Goal: Task Accomplishment & Management: Complete application form

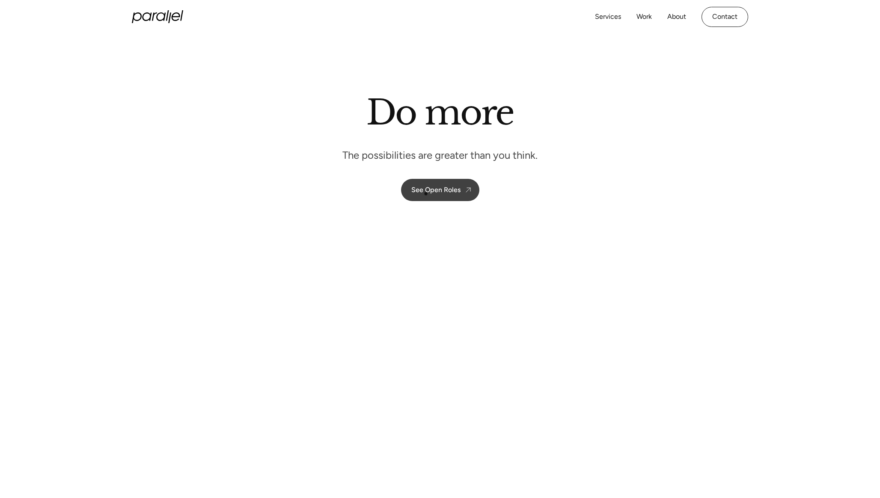
click at [426, 193] on div "See Open Roles" at bounding box center [435, 190] width 49 height 8
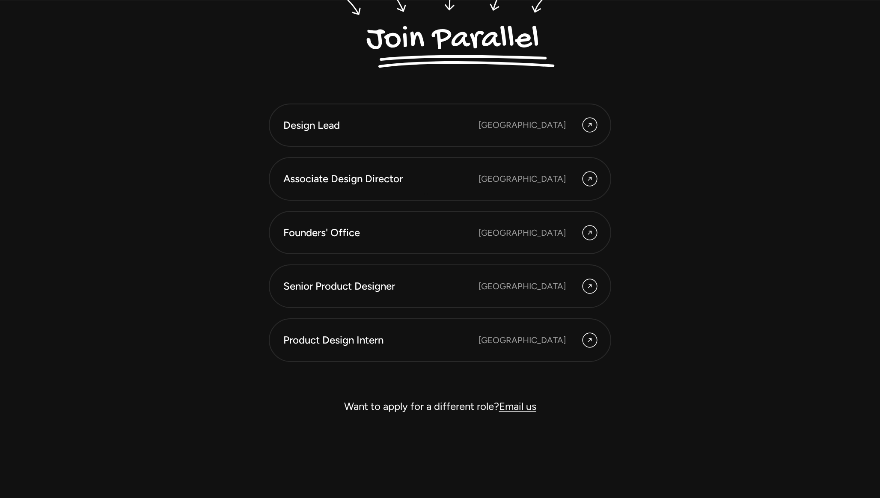
scroll to position [2456, 0]
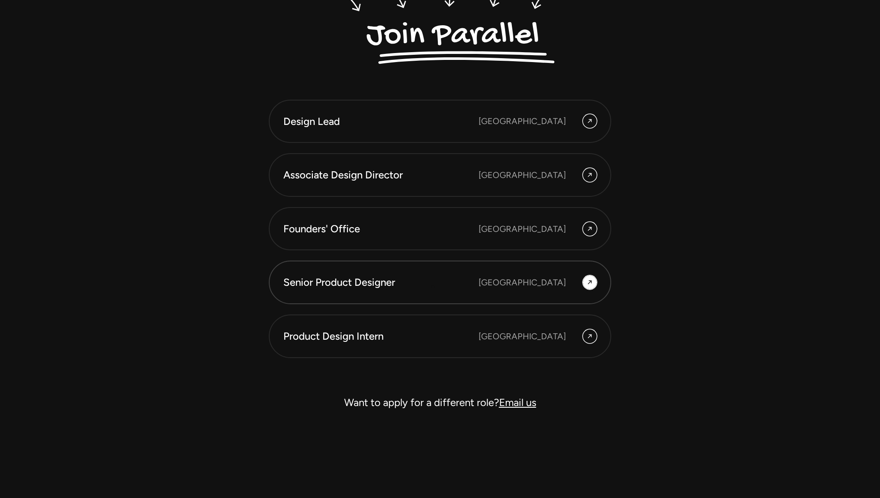
click at [433, 285] on div "Senior Product Designer" at bounding box center [380, 282] width 195 height 15
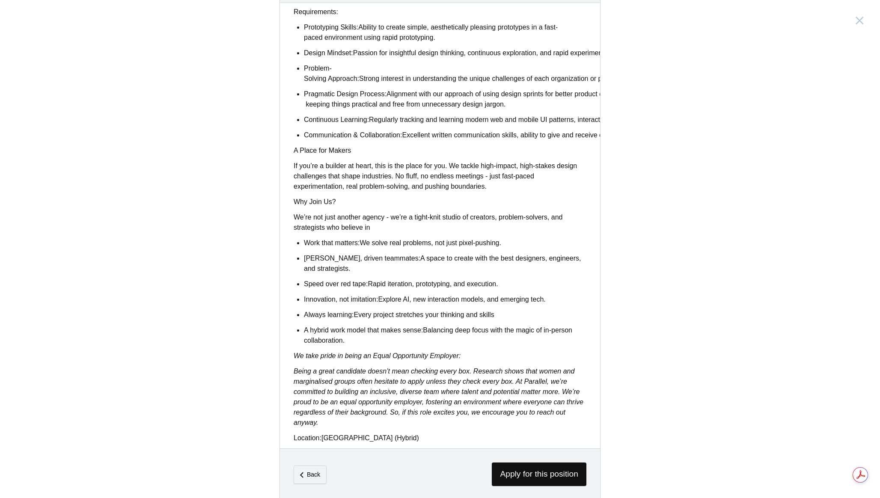
scroll to position [525, 0]
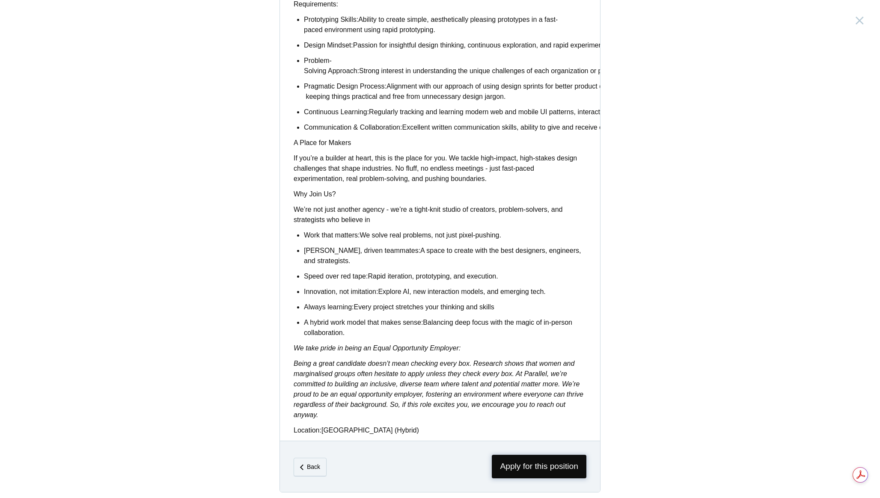
click at [504, 458] on span "Apply for this position" at bounding box center [539, 467] width 95 height 24
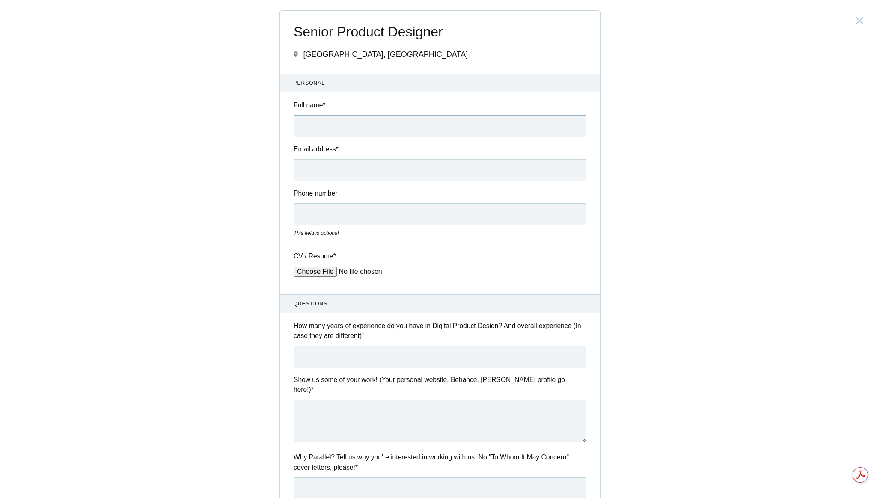
click at [375, 125] on input "Full name *" at bounding box center [440, 126] width 293 height 22
type input "[PERSON_NAME] R"
type input "[PERSON_NAME][EMAIL_ADDRESS][PERSON_NAME][DOMAIN_NAME]"
type input "07338775064"
click at [347, 171] on input "[PERSON_NAME][EMAIL_ADDRESS][PERSON_NAME][DOMAIN_NAME]" at bounding box center [440, 170] width 293 height 22
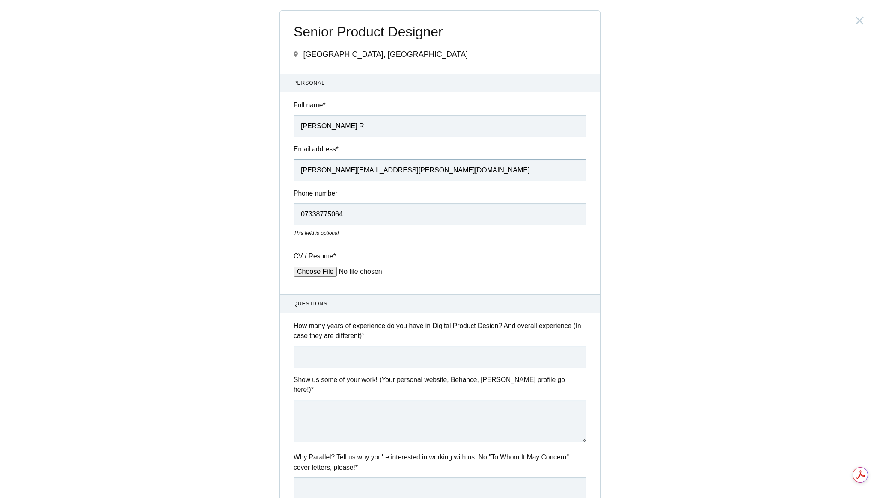
click at [347, 171] on input "[PERSON_NAME][EMAIL_ADDRESS][PERSON_NAME][DOMAIN_NAME]" at bounding box center [440, 170] width 293 height 22
type input "[EMAIL_ADDRESS][DOMAIN_NAME]"
click at [324, 270] on input "CV / Resume *" at bounding box center [359, 272] width 130 height 10
type input "C:\fakepath\[PERSON_NAME]-R_Product Designer_Resume.pdf"
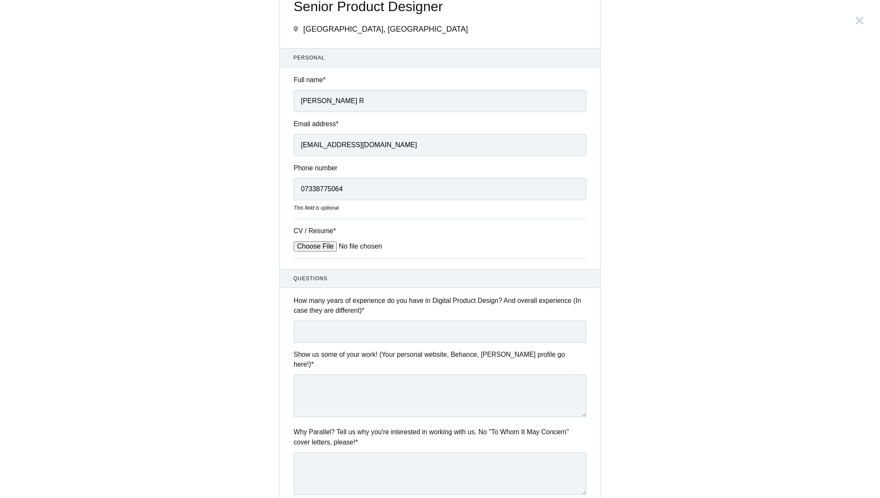
scroll to position [42, 0]
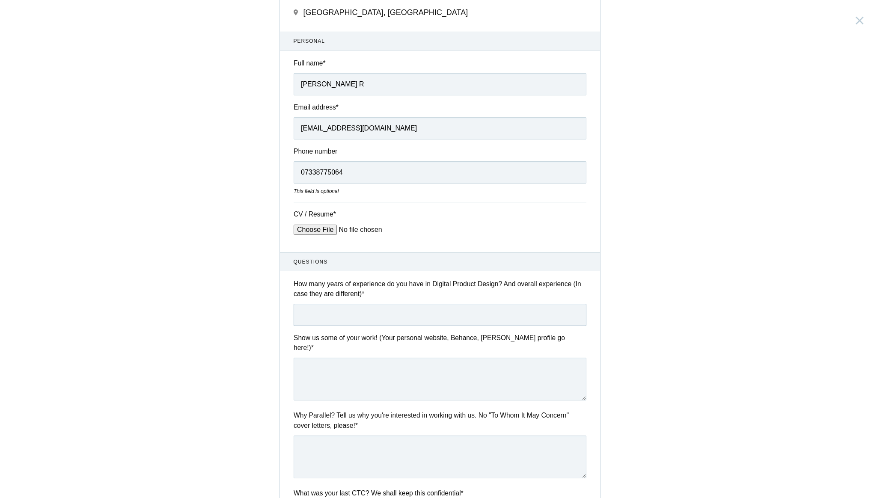
click at [347, 319] on input "text" at bounding box center [440, 315] width 293 height 22
type input "4.9"
click at [359, 371] on textarea at bounding box center [440, 379] width 293 height 43
paste textarea "I have long admired your work and dedication to fostering design talent, and I …"
type textarea "I have long admired your work and dedication to fostering design talent, and I …"
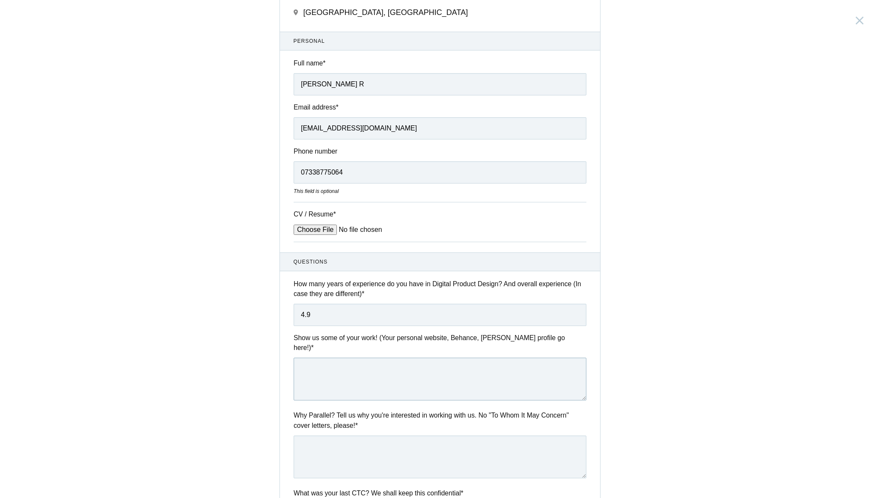
scroll to position [0, 0]
paste textarea "[URL][DOMAIN_NAME]"
type textarea "[URL][DOMAIN_NAME]"
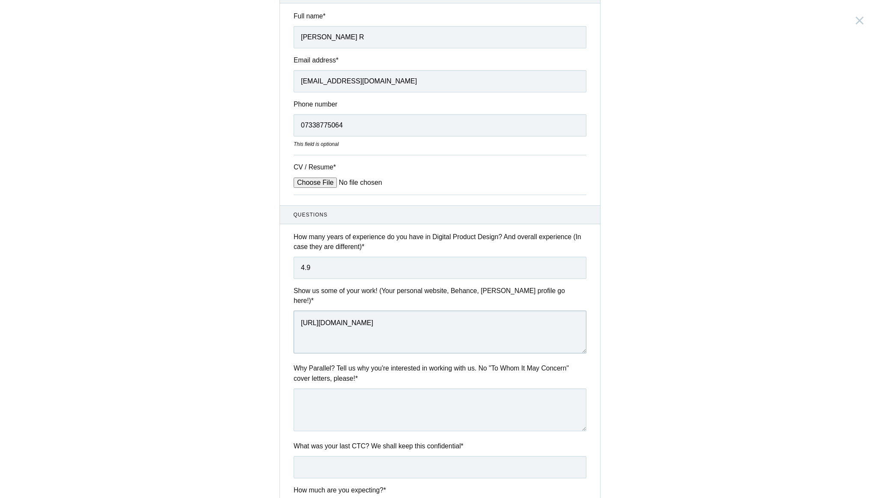
scroll to position [95, 0]
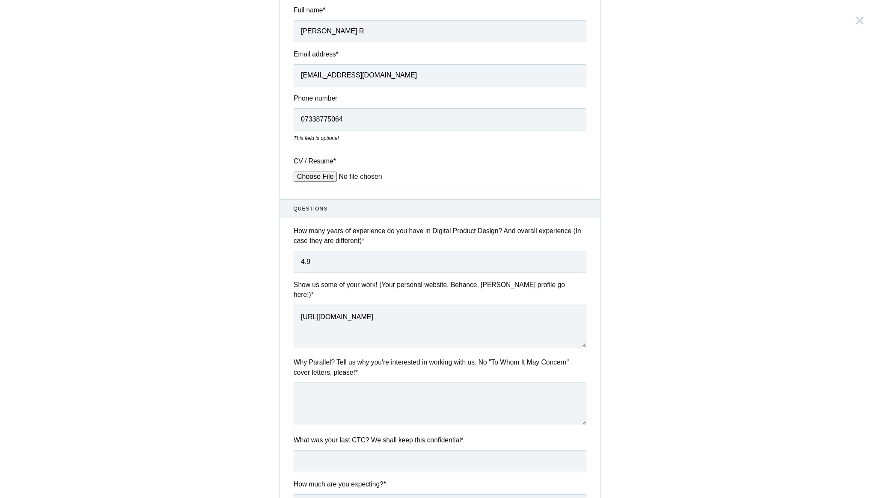
click at [338, 358] on label "Why Parallel? Tell us why you're interested in working with us. No "To Whom It …" at bounding box center [440, 367] width 293 height 20
click at [342, 392] on textarea at bounding box center [440, 404] width 293 height 43
click at [485, 357] on label "Why Parallel? Tell us why you're interested in working with us. No "To Whom It …" at bounding box center [440, 367] width 293 height 20
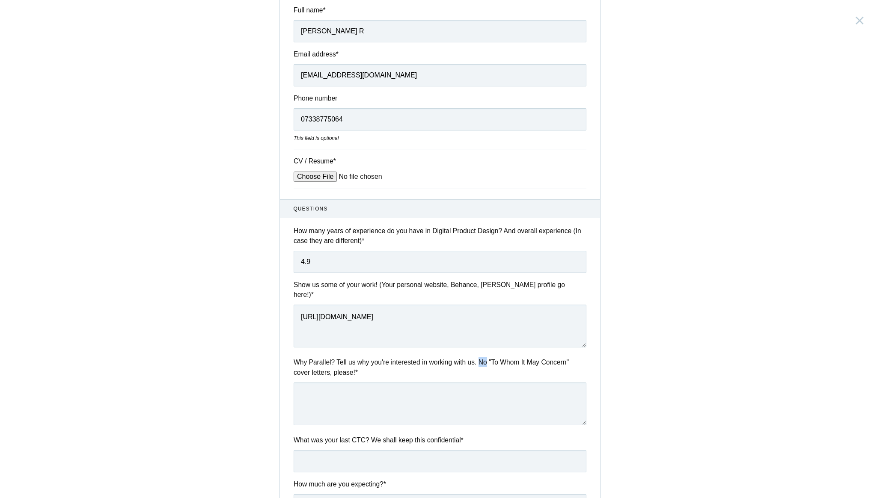
click at [485, 357] on label "Why Parallel? Tell us why you're interested in working with us. No "To Whom It …" at bounding box center [440, 367] width 293 height 20
copy div "Why Parallel? Tell us why you're interested in working with us. No "To Whom It …"
click at [635, 373] on div "Senior Product Designer [GEOGRAPHIC_DATA], [GEOGRAPHIC_DATA] Submitting form fa…" at bounding box center [440, 249] width 880 height 498
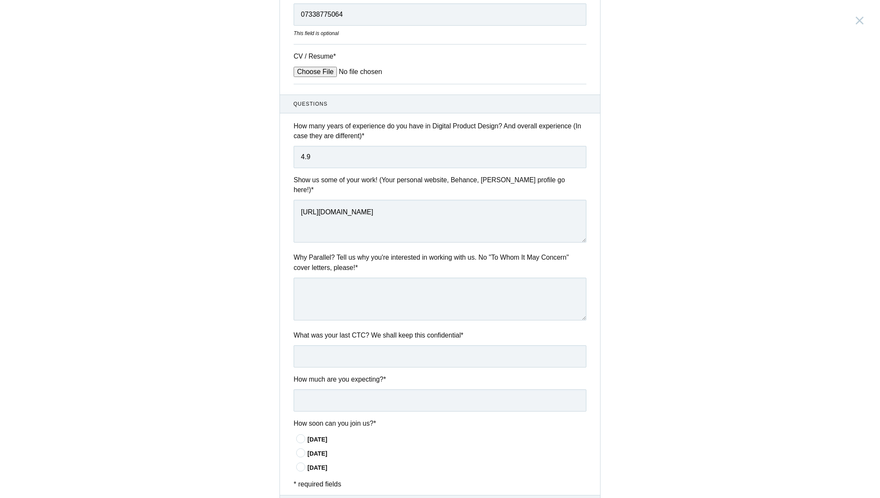
scroll to position [204, 0]
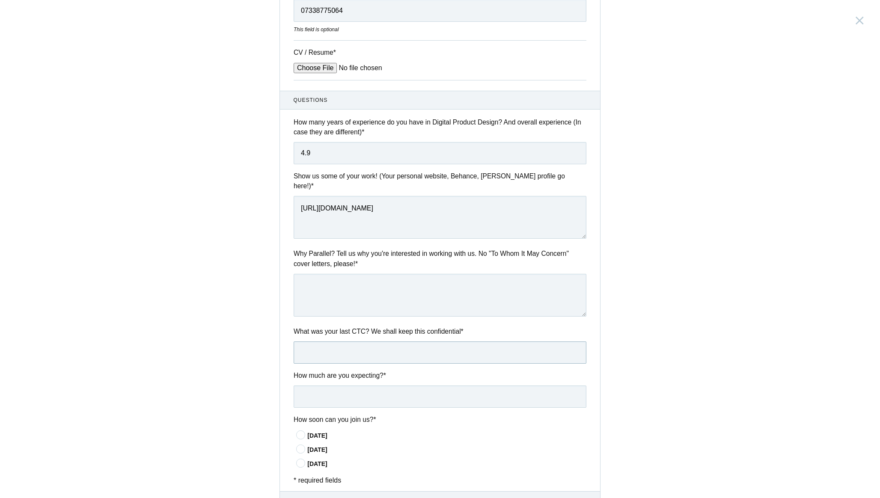
click at [478, 341] on input "text" at bounding box center [440, 352] width 293 height 22
type input "25 LPA"
click at [459, 386] on input "text" at bounding box center [440, 397] width 293 height 22
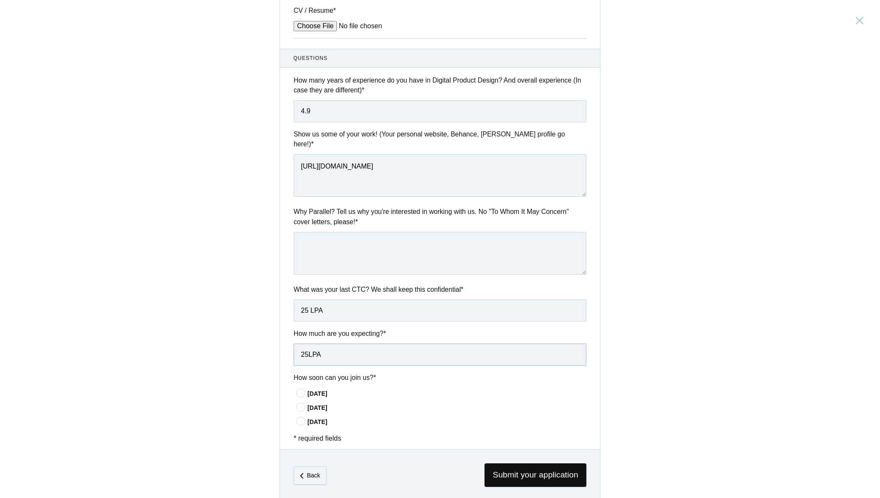
scroll to position [252, 0]
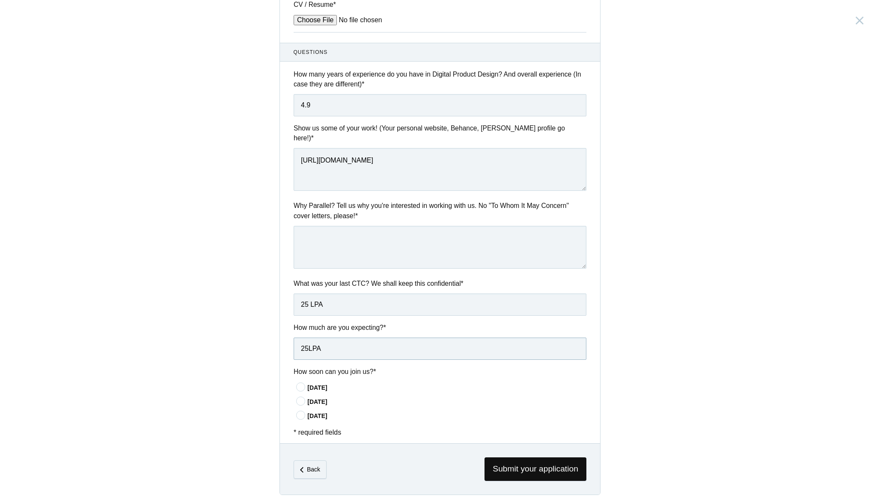
type input "25LPA"
click at [262, 413] on div "Senior Product Designer [GEOGRAPHIC_DATA], [GEOGRAPHIC_DATA] Submitting form fa…" at bounding box center [440, 249] width 880 height 498
click at [321, 383] on div "[DATE]" at bounding box center [446, 387] width 279 height 9
click at [0, 0] on input"] "[DATE]" at bounding box center [0, 0] width 0 height 0
click at [244, 381] on div "Senior Product Designer [GEOGRAPHIC_DATA], [GEOGRAPHIC_DATA] Submitting form fa…" at bounding box center [440, 249] width 880 height 498
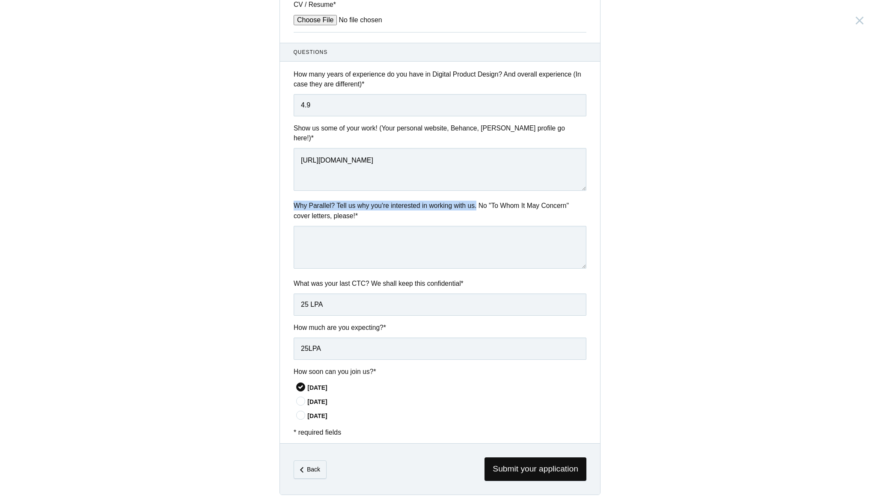
drag, startPoint x: 292, startPoint y: 195, endPoint x: 484, endPoint y: 197, distance: 191.3
click at [484, 201] on div "Why Parallel? Tell us why you're interested in working with us. No "To Whom It …" at bounding box center [440, 236] width 320 height 71
copy label "Why Parallel? Tell us why you're interested in working with us."
click at [484, 201] on label "Why Parallel? Tell us why you're interested in working with us. No "To Whom It …" at bounding box center [440, 211] width 293 height 20
click at [485, 201] on label "Why Parallel? Tell us why you're interested in working with us. No "To Whom It …" at bounding box center [440, 211] width 293 height 20
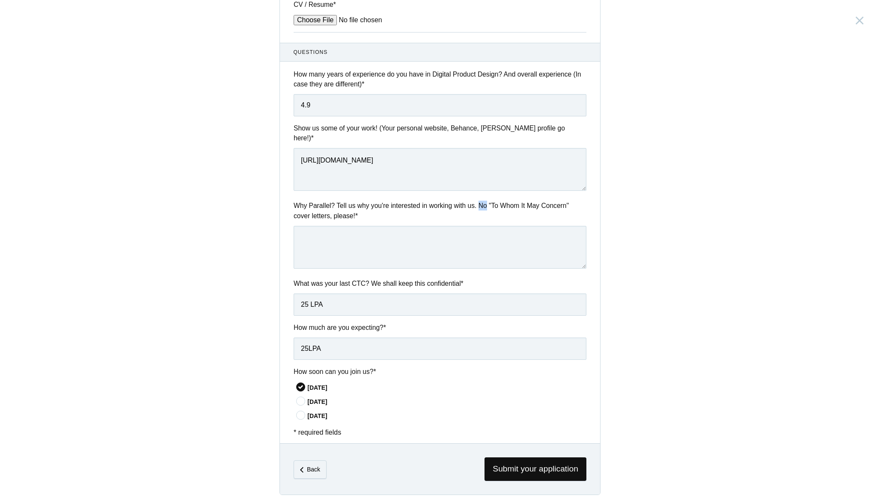
click at [485, 201] on label "Why Parallel? Tell us why you're interested in working with us. No "To Whom It …" at bounding box center [440, 211] width 293 height 20
copy div "Why Parallel? Tell us why you're interested in working with us. No "To Whom It …"
click at [646, 210] on div "Senior Product Designer [GEOGRAPHIC_DATA], [GEOGRAPHIC_DATA] Submitting form fa…" at bounding box center [440, 249] width 880 height 498
click at [359, 252] on textarea at bounding box center [440, 247] width 293 height 43
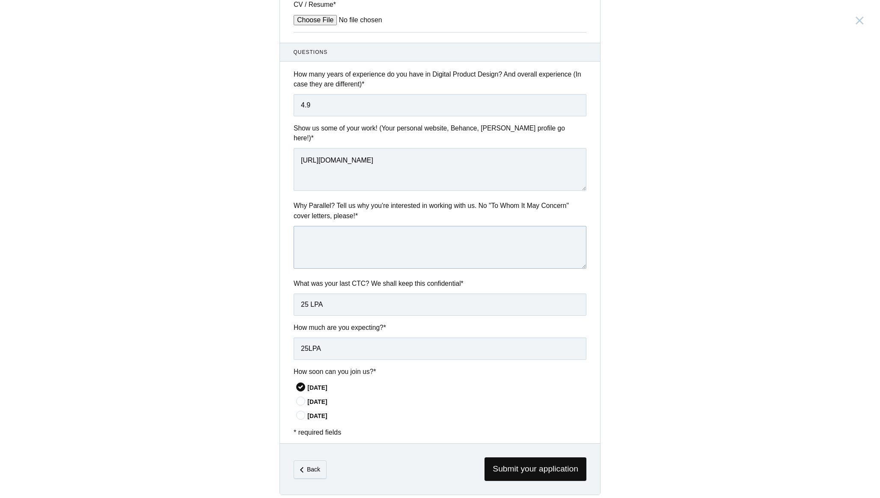
paste textarea "My passion is system-level thinking: the discipline of designing not just featu…"
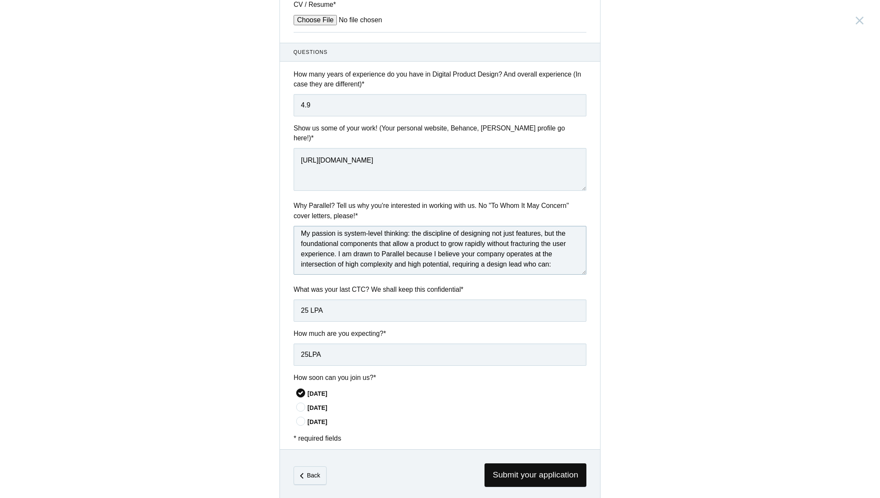
scroll to position [0, 0]
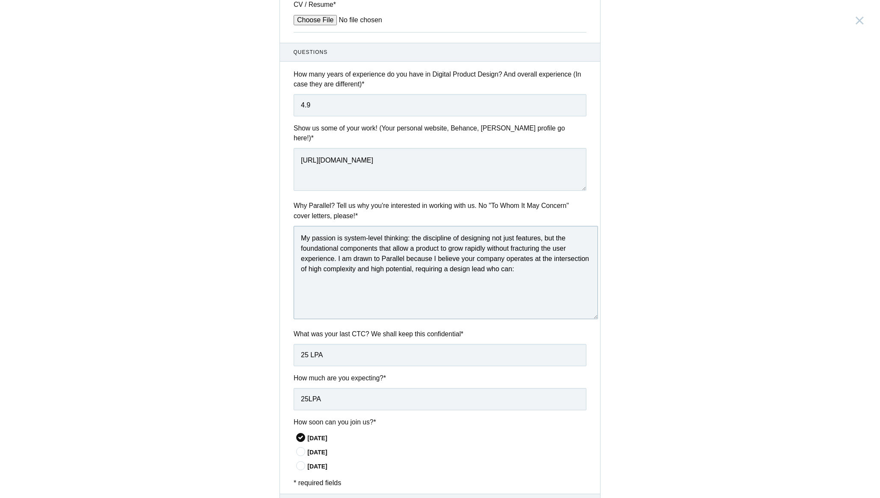
drag, startPoint x: 583, startPoint y: 258, endPoint x: 596, endPoint y: 311, distance: 54.2
click at [596, 310] on textarea "My passion is system-level thinking: the discipline of designing not just featu…" at bounding box center [446, 272] width 304 height 93
click at [412, 230] on textarea "My passion is system-level thinking: the discipline of designing not just featu…" at bounding box center [447, 273] width 306 height 95
drag, startPoint x: 412, startPoint y: 229, endPoint x: 464, endPoint y: 247, distance: 55.8
click at [464, 247] on textarea "My passion is system-level thinking. the discipline of designing not just featu…" at bounding box center [447, 273] width 306 height 95
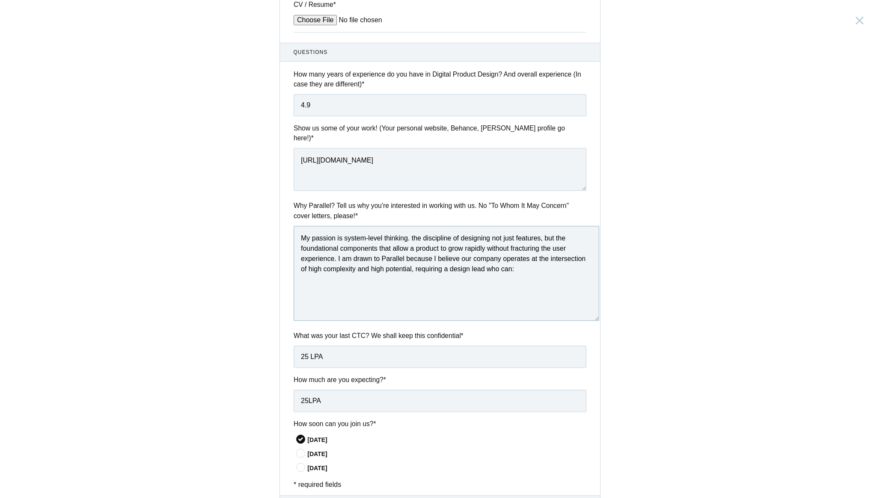
drag, startPoint x: 526, startPoint y: 258, endPoint x: 408, endPoint y: 232, distance: 121.1
click at [408, 232] on textarea "My passion is system-level thinking. the discipline of designing not just featu…" at bounding box center [447, 273] width 306 height 95
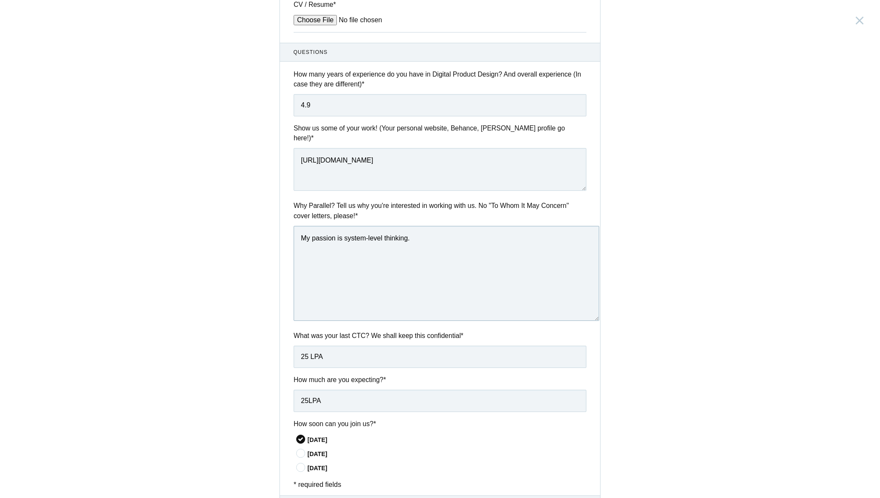
paste textarea "As a Senior Product Designer, my focus extends beyond pixel-perfect UIs; it cen…"
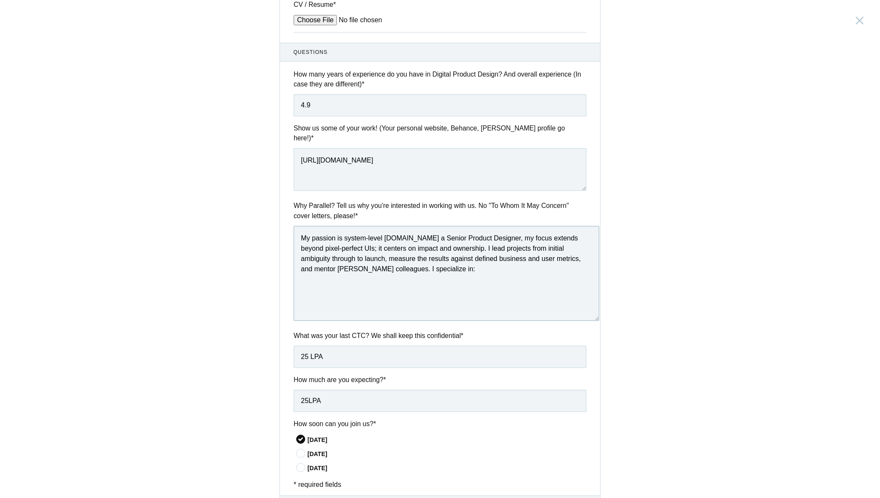
click at [412, 232] on textarea "My passion is system-level [DOMAIN_NAME] a Senior Product Designer, my focus ex…" at bounding box center [447, 273] width 306 height 95
click at [435, 231] on textarea "My passion is system-level thinking. As a Senior Product Designer, my focus ext…" at bounding box center [447, 273] width 306 height 95
click at [355, 241] on textarea "My passion is system-level thinking. As a Product Designer, my focus extends be…" at bounding box center [447, 273] width 306 height 95
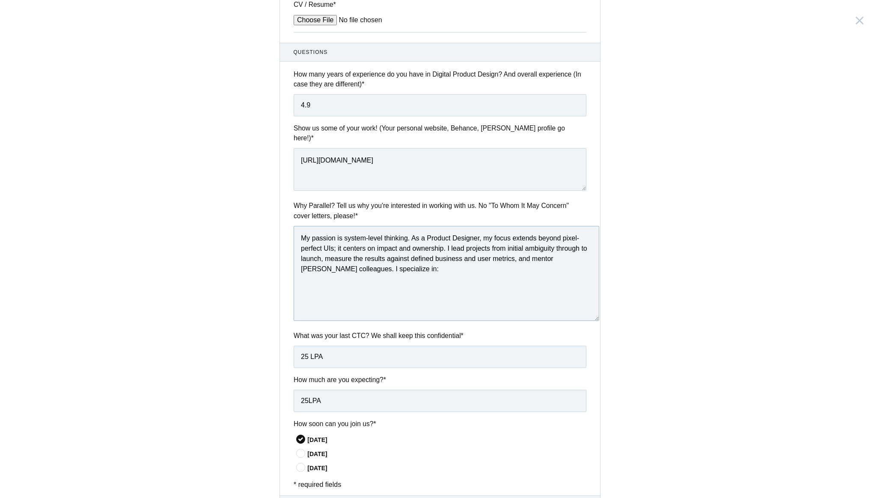
click at [409, 241] on textarea "My passion is system-level thinking. As a Product Designer, my focus extends be…" at bounding box center [447, 273] width 306 height 95
drag, startPoint x: 519, startPoint y: 252, endPoint x: 554, endPoint y: 260, distance: 35.6
click at [554, 260] on textarea "My passion is system-level thinking. As a Product Designer, my focus extends be…" at bounding box center [447, 273] width 306 height 95
click at [405, 273] on textarea "My passion is system-level thinking. As a Product Designer, my focus extends be…" at bounding box center [447, 273] width 306 height 95
click at [411, 234] on textarea "My passion is system-level thinking. As a Product Designer, my focus extends be…" at bounding box center [447, 273] width 306 height 95
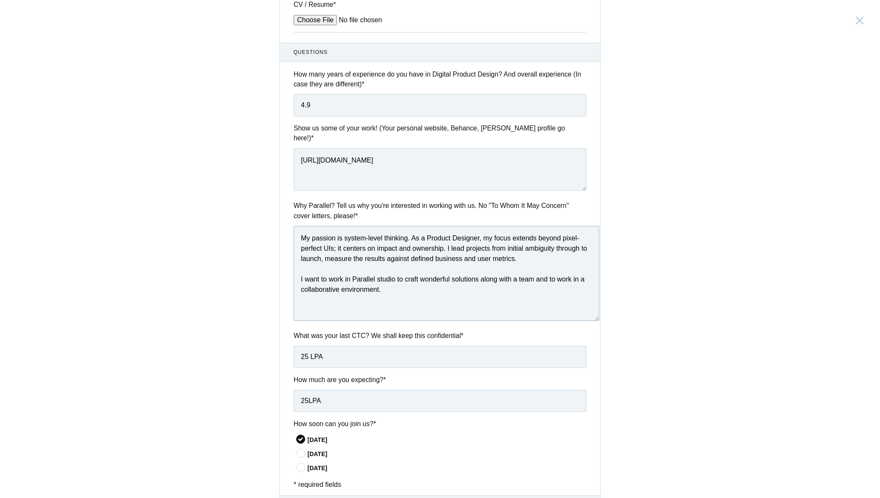
click at [411, 234] on textarea "My passion is system-level thinking. As a Product Designer, my focus extends be…" at bounding box center [447, 273] width 306 height 95
click at [501, 249] on textarea "My passion is system-level thinking. As a Product Designer, my focus extends be…" at bounding box center [447, 273] width 306 height 95
click at [400, 282] on textarea "My passion is system-level thinking. As a Product Designer, my focus extends be…" at bounding box center [447, 273] width 306 height 95
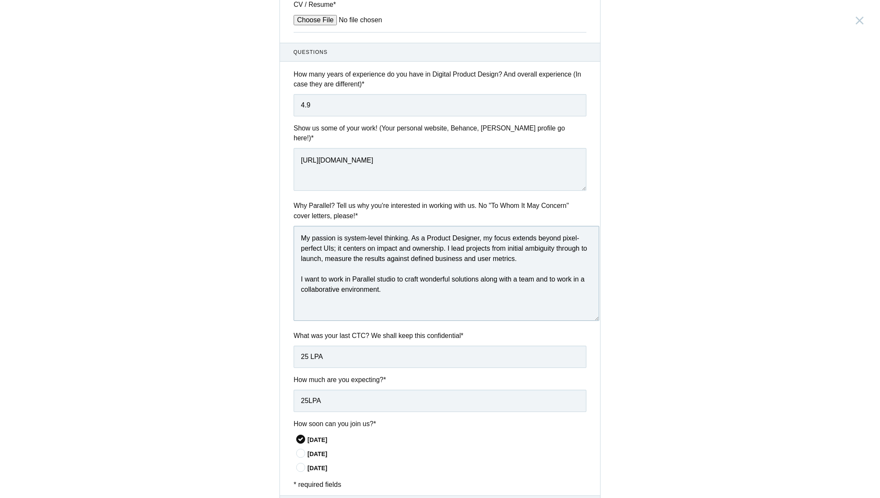
click at [469, 278] on textarea "My passion is system-level thinking. As a Product Designer, my focus extends be…" at bounding box center [447, 273] width 306 height 95
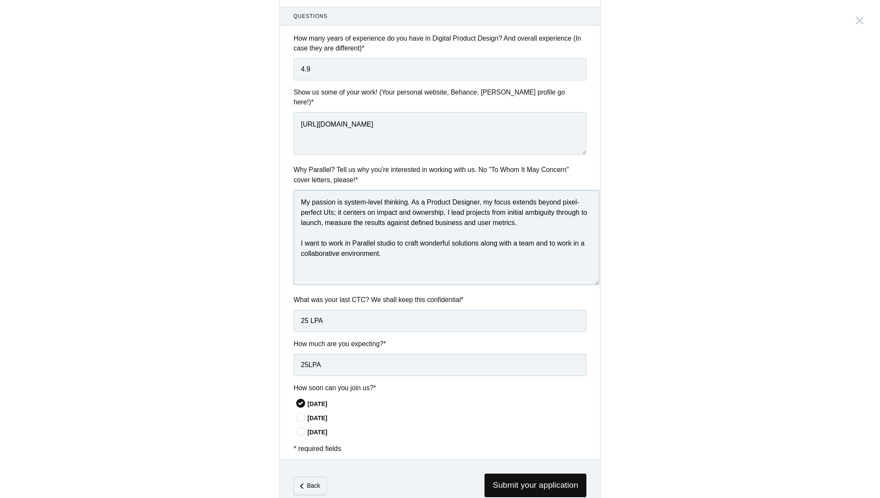
scroll to position [304, 0]
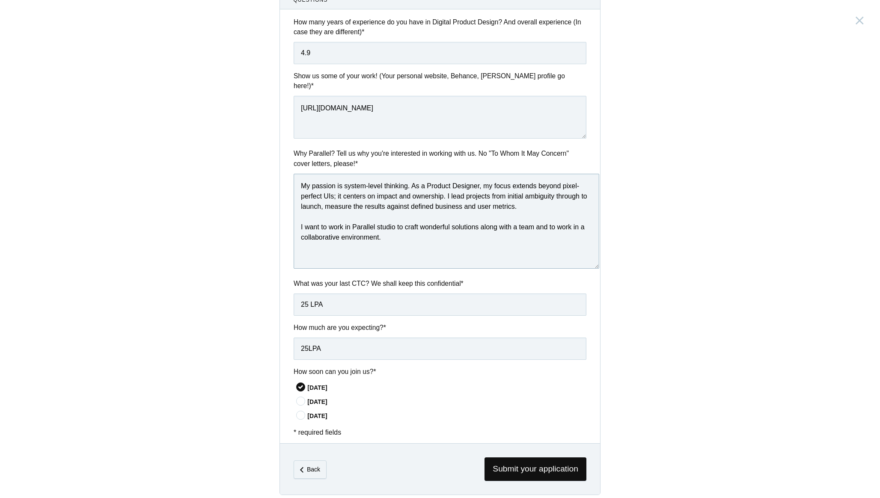
type textarea "My passion is system-level thinking. As a Product Designer, my focus extends be…"
click at [307, 341] on input "25LPA" at bounding box center [440, 349] width 293 height 22
type input "27LPA"
click at [555, 466] on span "Submit your application" at bounding box center [535, 469] width 102 height 24
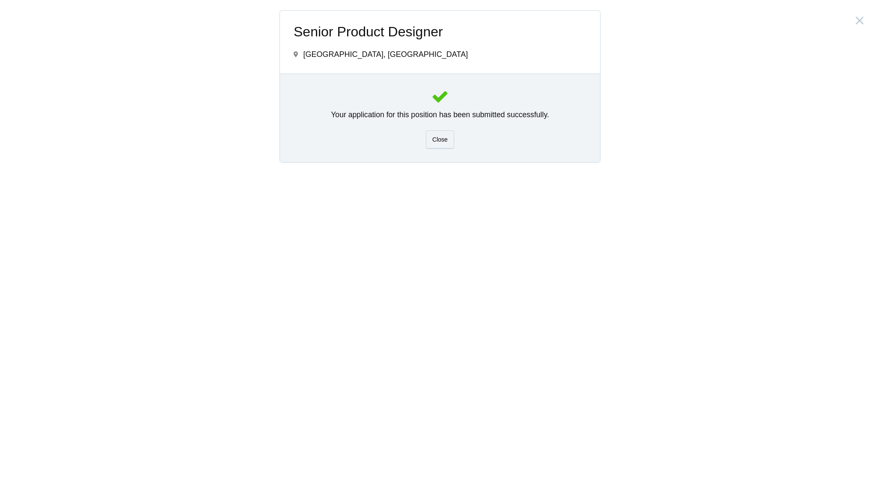
scroll to position [0, 0]
click at [438, 139] on span "Close" at bounding box center [439, 139] width 15 height 7
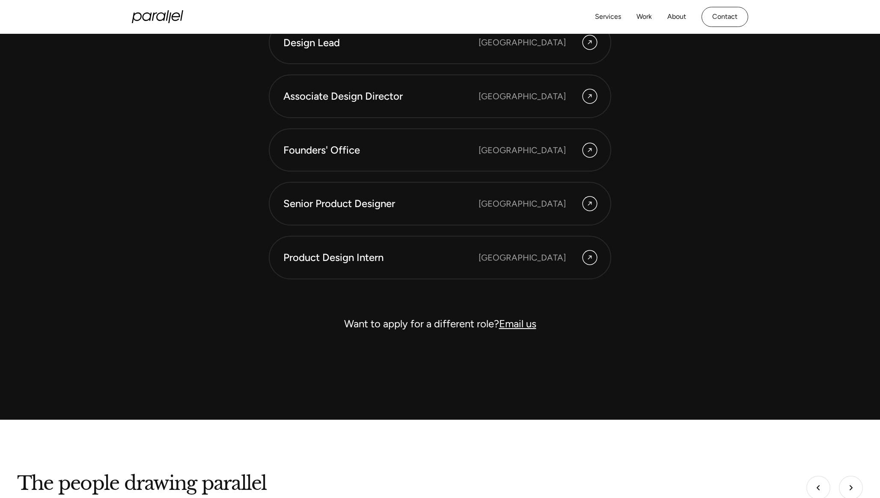
scroll to position [2521, 0]
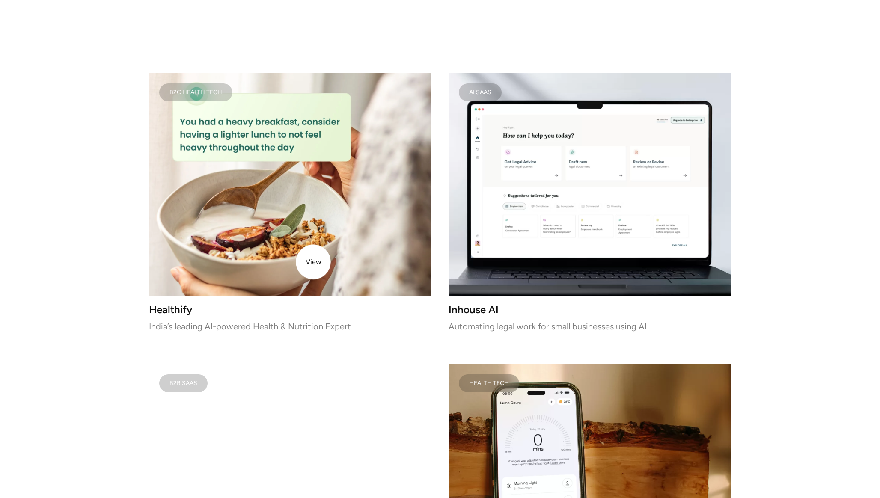
scroll to position [1157, 0]
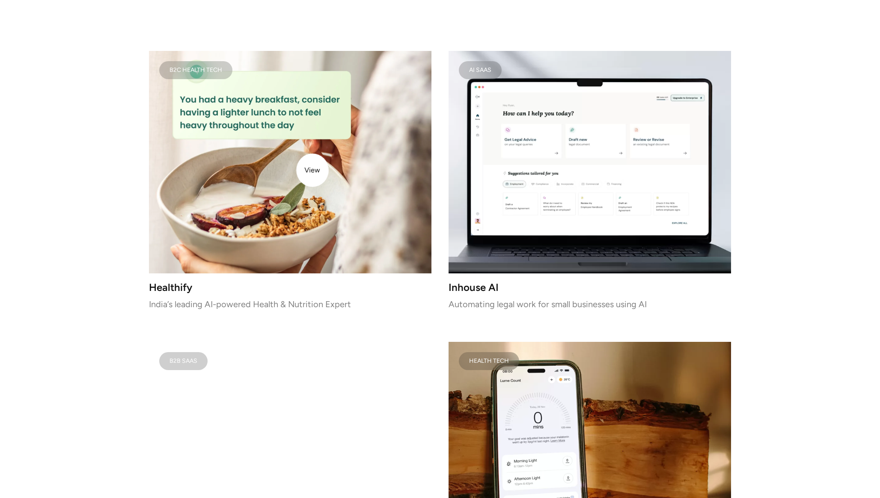
click at [312, 167] on img at bounding box center [290, 162] width 282 height 223
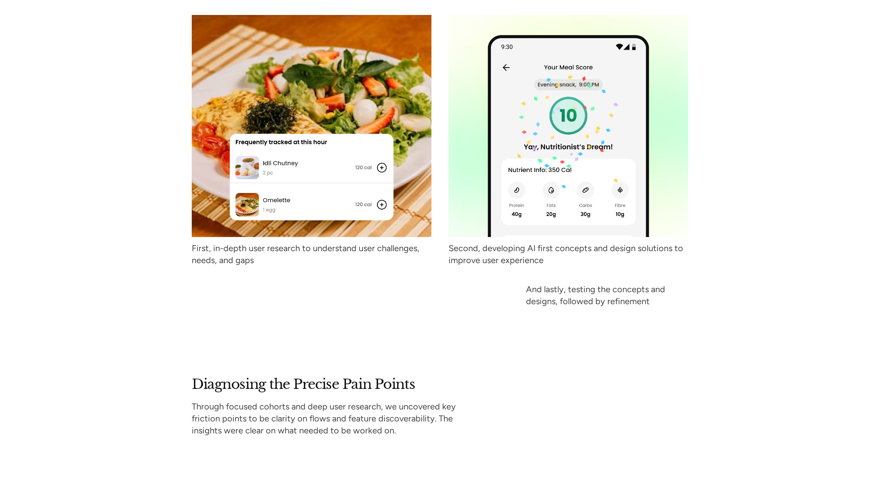
scroll to position [1196, 0]
